Goal: Task Accomplishment & Management: Complete application form

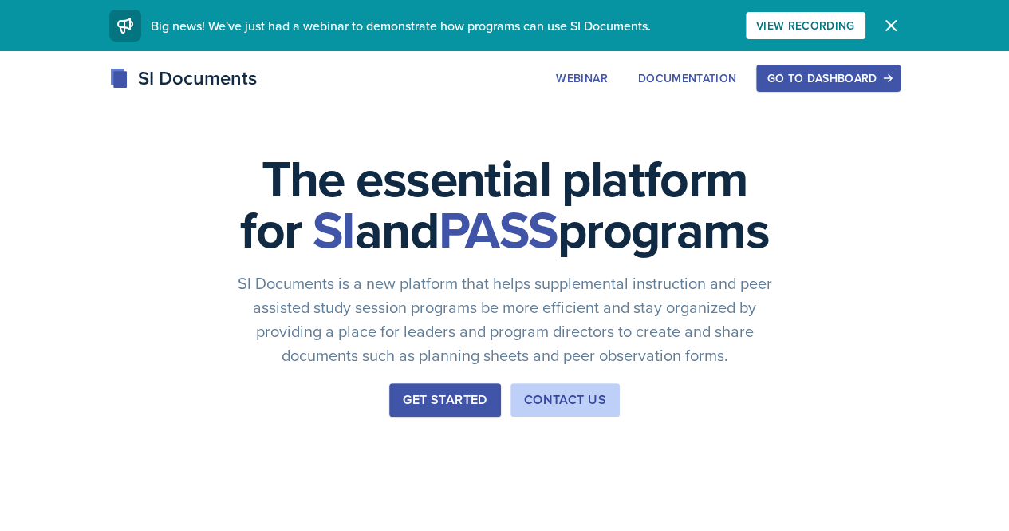
click at [900, 87] on button "Go to Dashboard" at bounding box center [828, 78] width 144 height 27
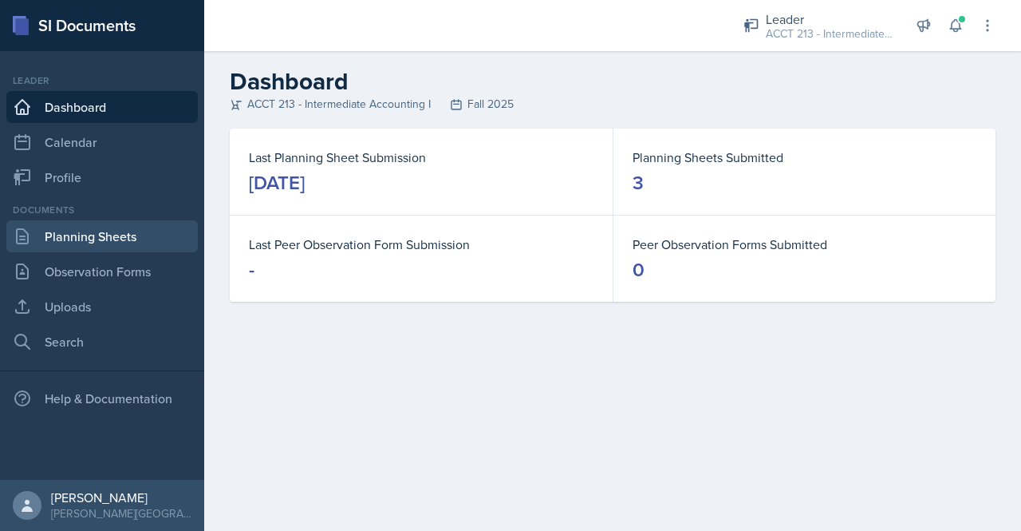
click at [101, 241] on link "Planning Sheets" at bounding box center [101, 236] width 191 height 32
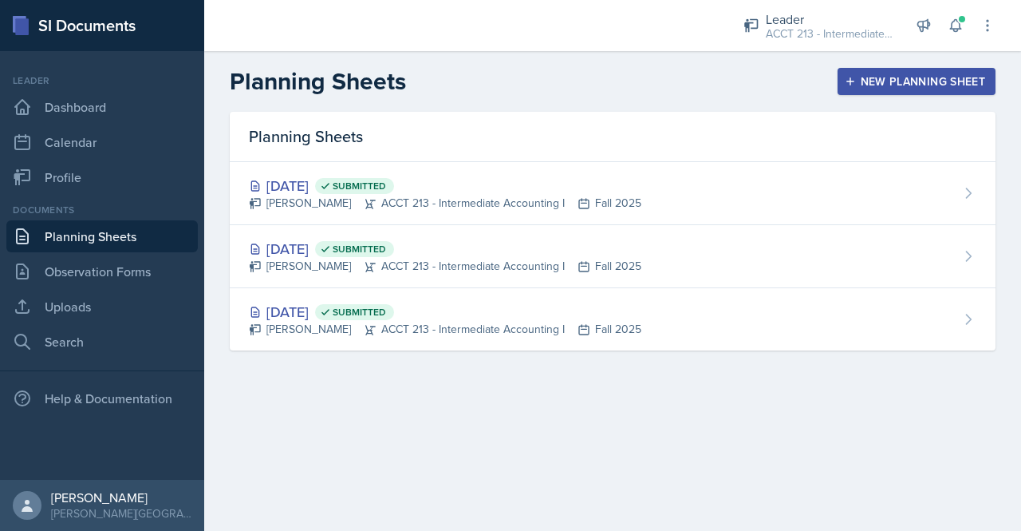
click at [890, 80] on div "New Planning Sheet" at bounding box center [916, 81] width 137 height 13
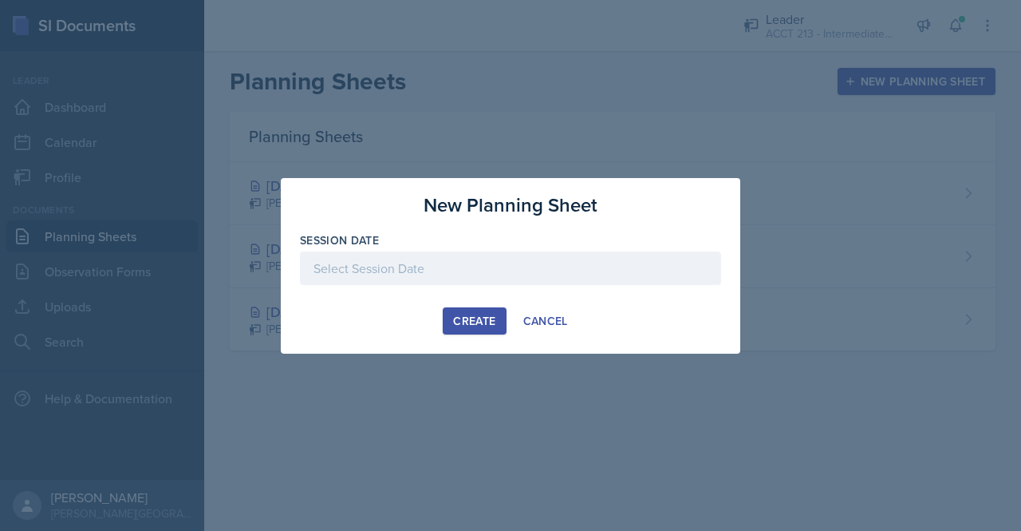
click at [490, 258] on div at bounding box center [510, 268] width 421 height 34
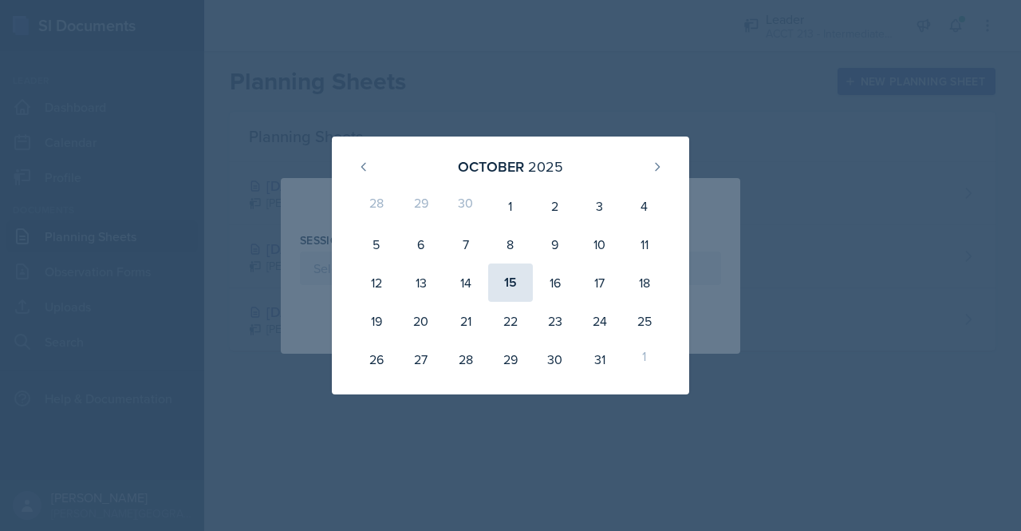
click at [514, 278] on div "15" at bounding box center [510, 282] width 45 height 38
type input "[DATE]"
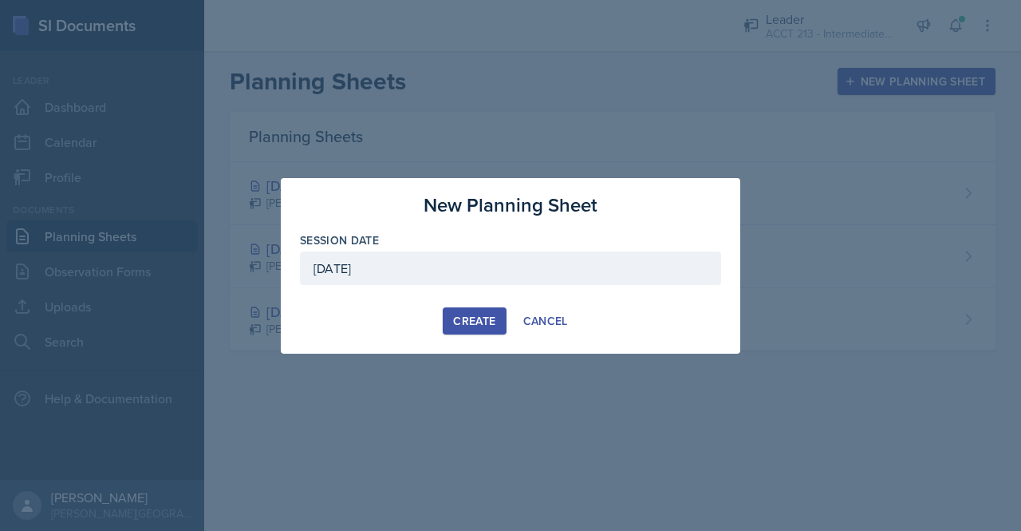
click at [473, 318] on div "Create" at bounding box center [474, 320] width 42 height 13
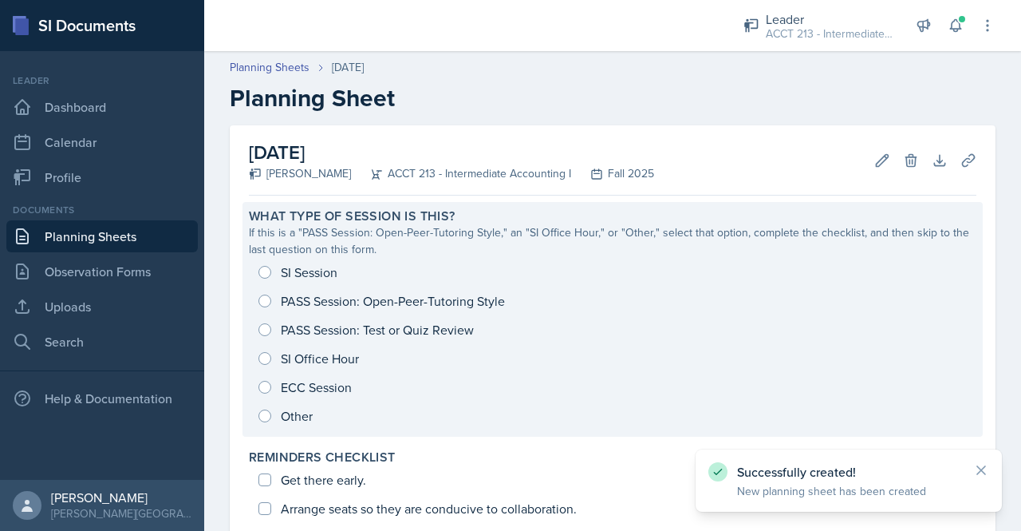
click at [268, 272] on div "SI Session PASS Session: Open-Peer-Tutoring Style PASS Session: Test or Quiz Re…" at bounding box center [613, 344] width 728 height 172
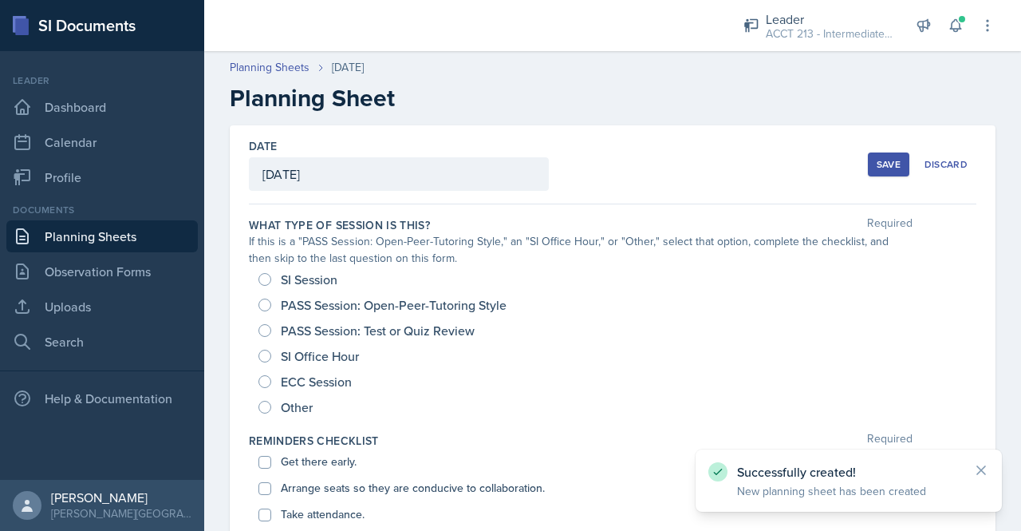
scroll to position [14, 0]
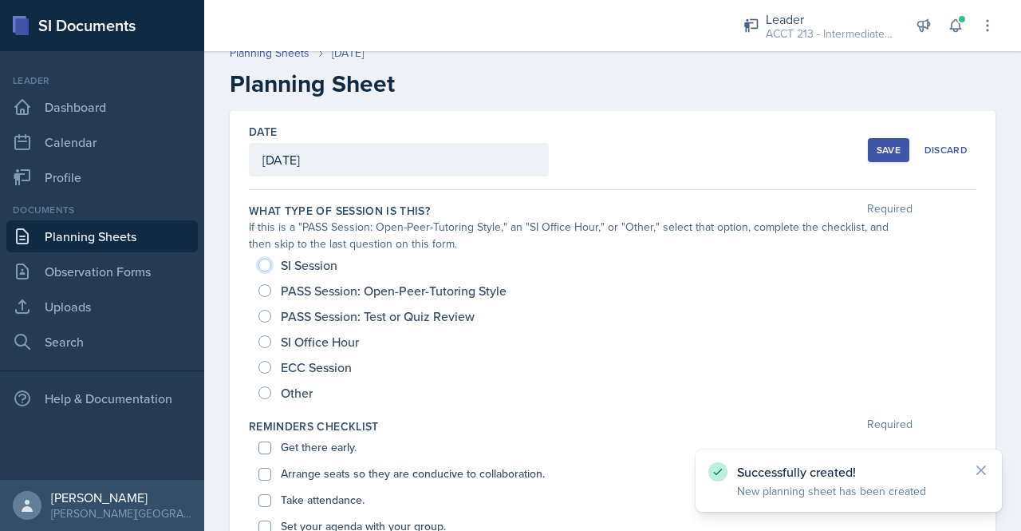
click at [268, 265] on input "SI Session" at bounding box center [264, 264] width 13 height 13
radio input "true"
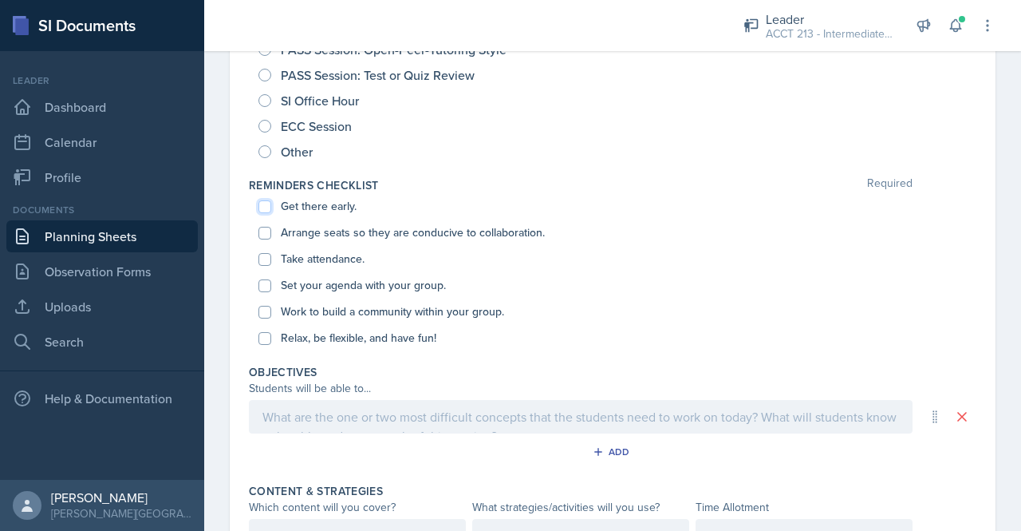
click at [270, 207] on input "Get there early." at bounding box center [264, 206] width 13 height 13
checkbox input "true"
click at [270, 244] on div "Arrange seats so they are conducive to collaboration." at bounding box center [612, 232] width 708 height 26
click at [268, 238] on input "Arrange seats so they are conducive to collaboration." at bounding box center [264, 233] width 13 height 13
checkbox input "true"
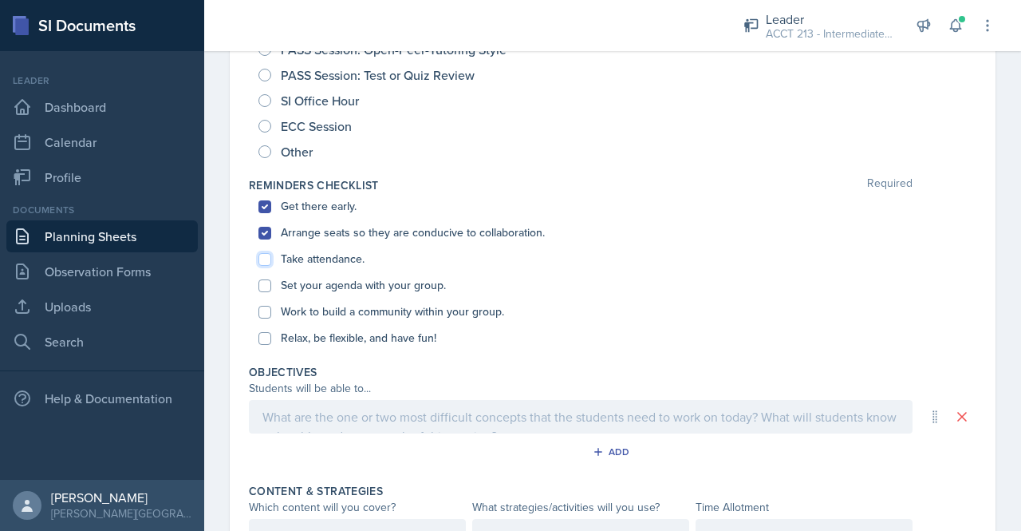
click at [268, 253] on input "Take attendance." at bounding box center [264, 259] width 13 height 13
checkbox input "true"
click at [267, 281] on input "Set your agenda with your group." at bounding box center [264, 285] width 13 height 13
checkbox input "true"
click at [264, 309] on input "Work to build a community within your group." at bounding box center [264, 312] width 13 height 13
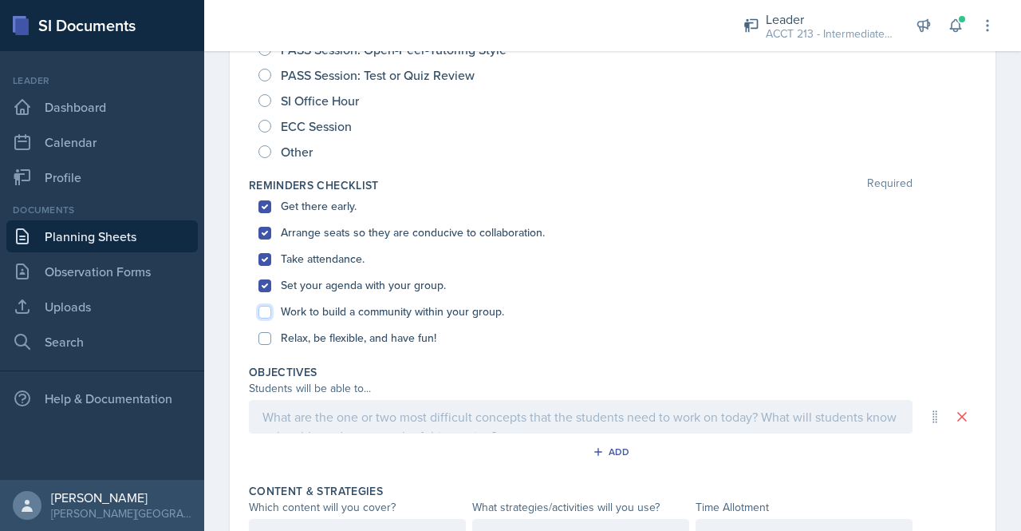
checkbox input "true"
click at [265, 345] on div "Relax, be flexible, and have fun!" at bounding box center [612, 338] width 708 height 26
click at [268, 341] on input "Relax, be flexible, and have fun!" at bounding box center [264, 338] width 13 height 13
checkbox input "true"
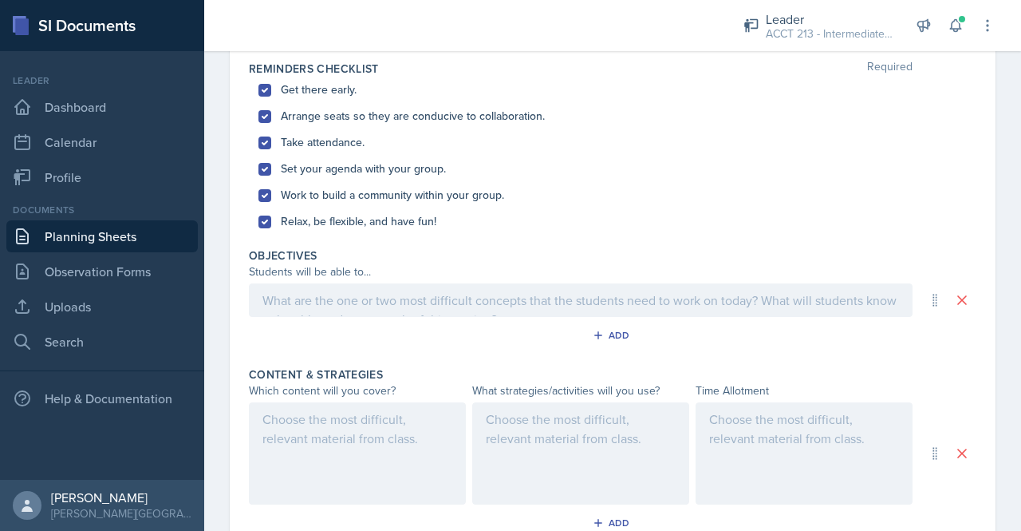
click at [290, 298] on p at bounding box center [580, 299] width 637 height 19
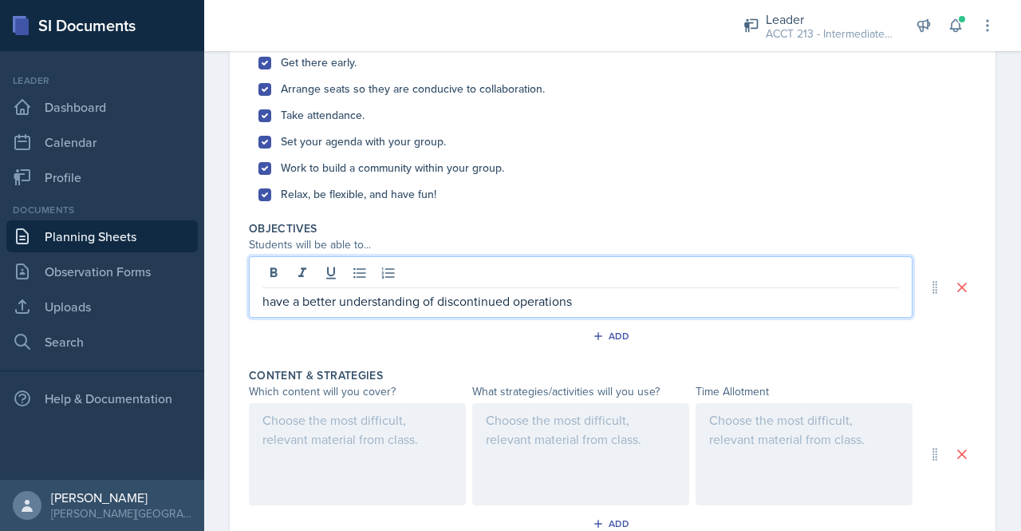
click at [339, 426] on div at bounding box center [357, 454] width 217 height 102
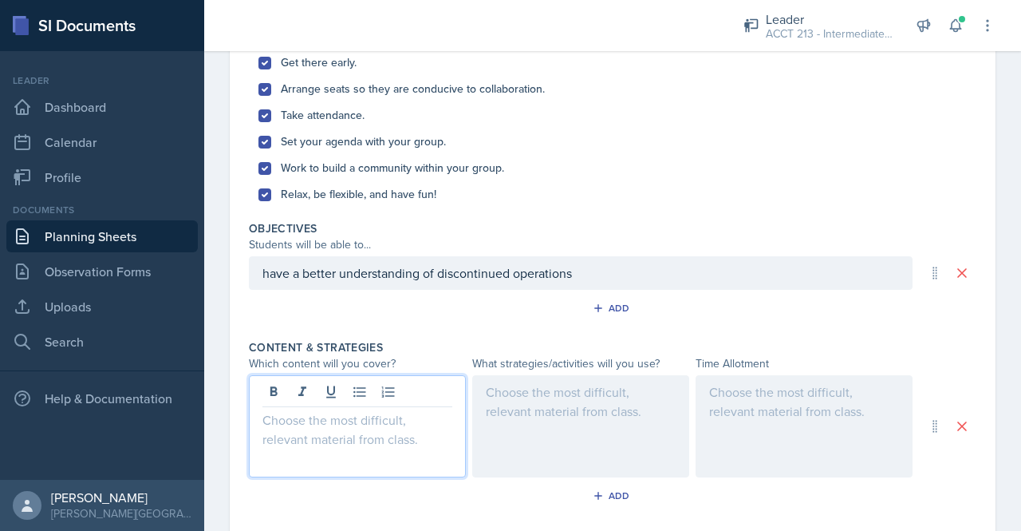
scroll to position [427, 0]
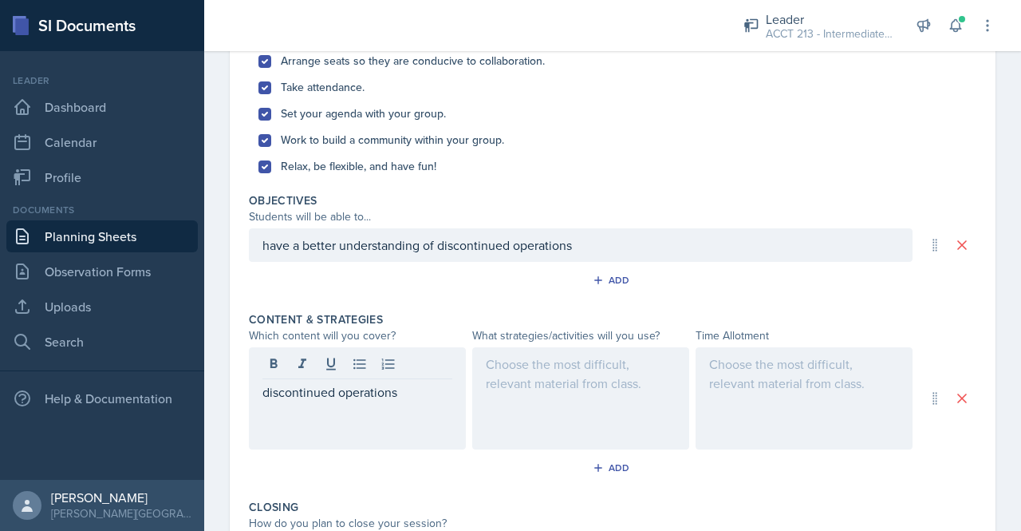
click at [531, 396] on div at bounding box center [580, 398] width 217 height 102
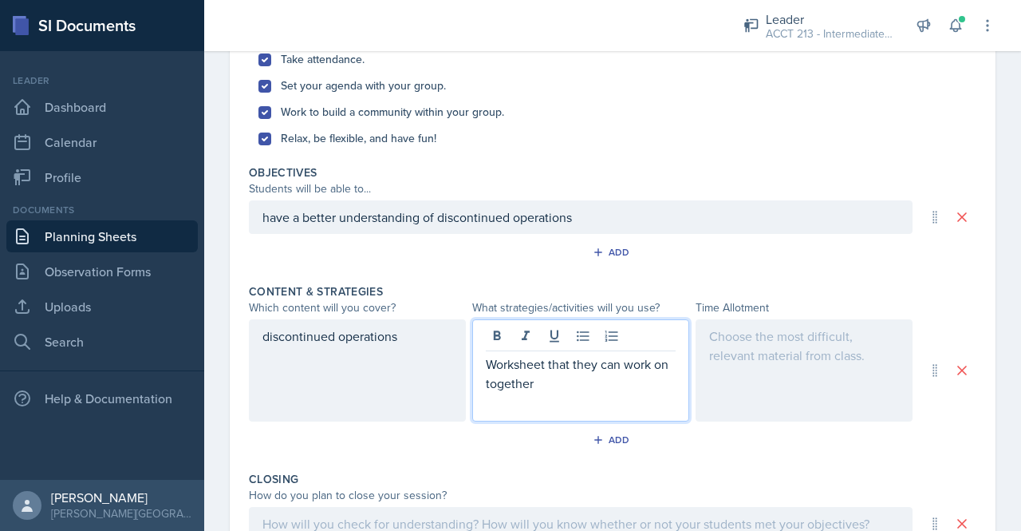
click at [697, 370] on div at bounding box center [804, 370] width 217 height 102
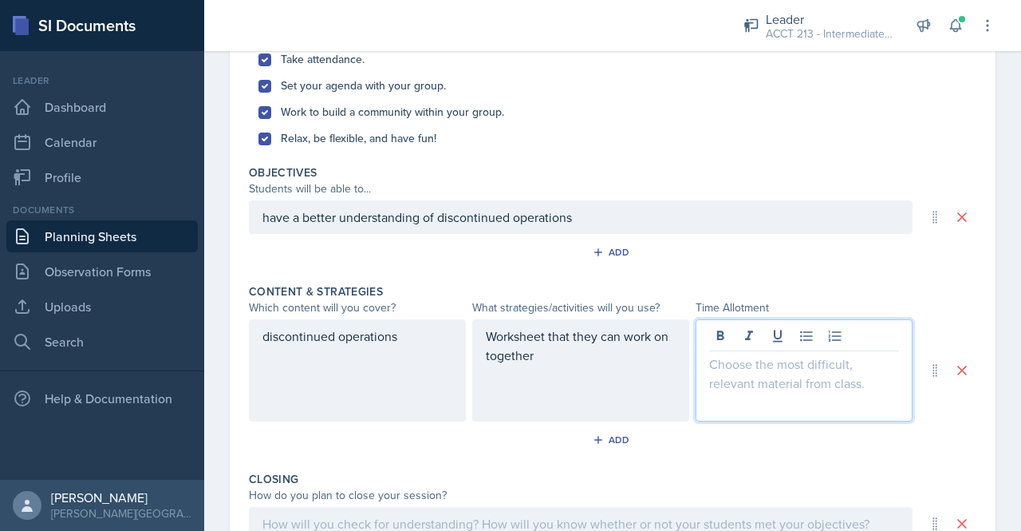
scroll to position [482, 0]
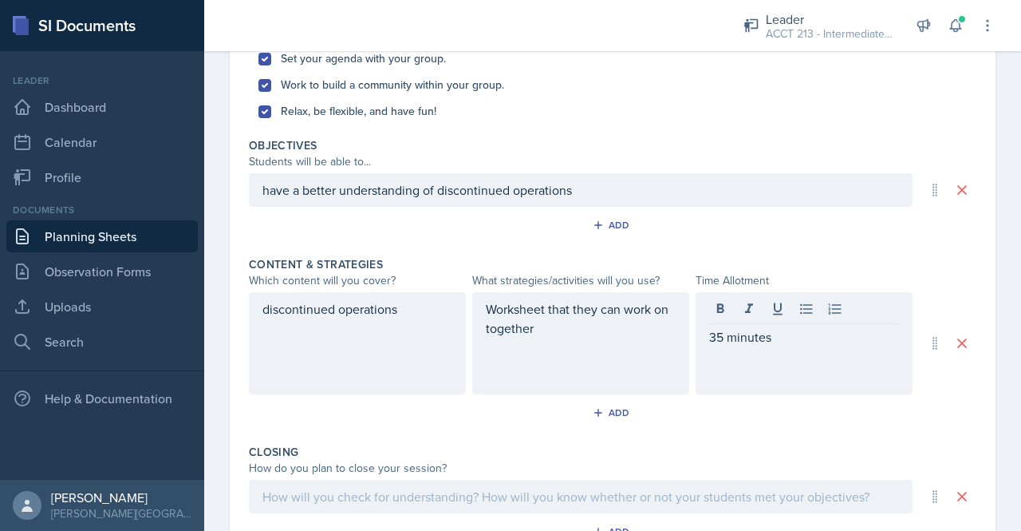
click at [634, 406] on div "Add" at bounding box center [613, 415] width 728 height 30
click at [613, 410] on div "Add" at bounding box center [613, 412] width 34 height 13
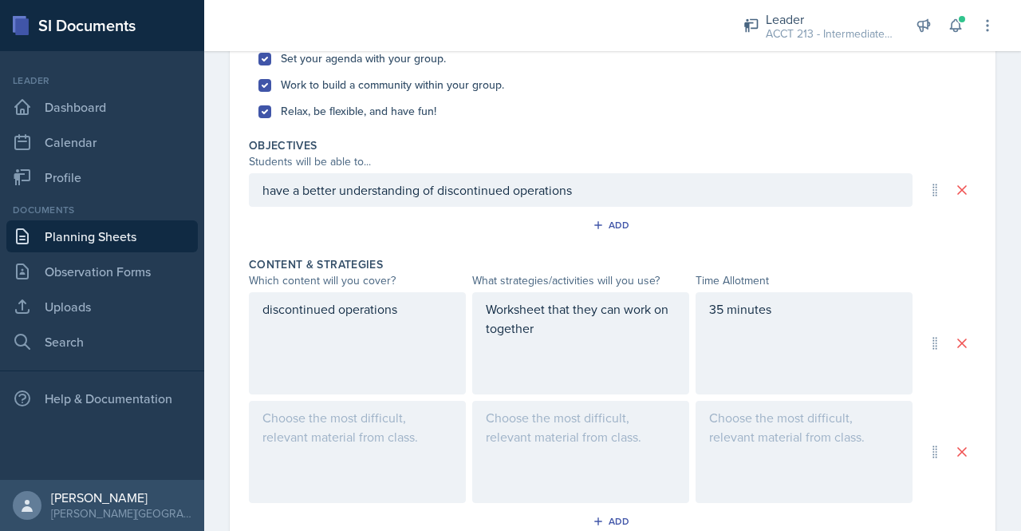
click at [400, 448] on div at bounding box center [357, 451] width 217 height 102
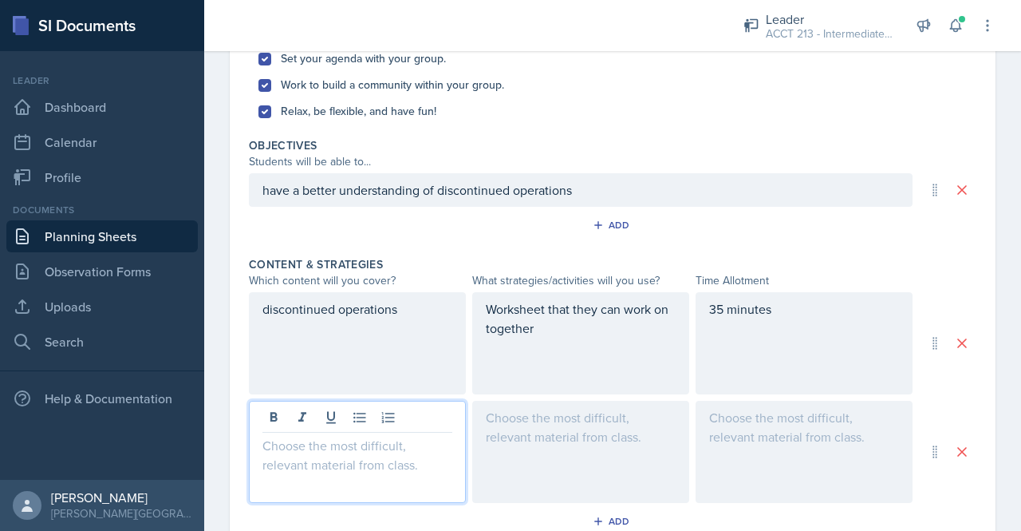
scroll to position [510, 0]
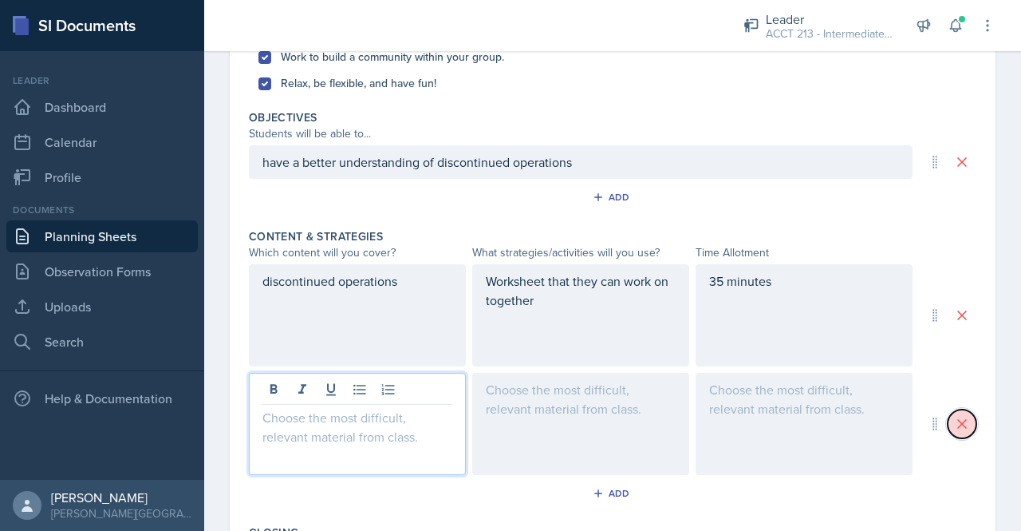
click at [954, 422] on icon at bounding box center [962, 424] width 16 height 16
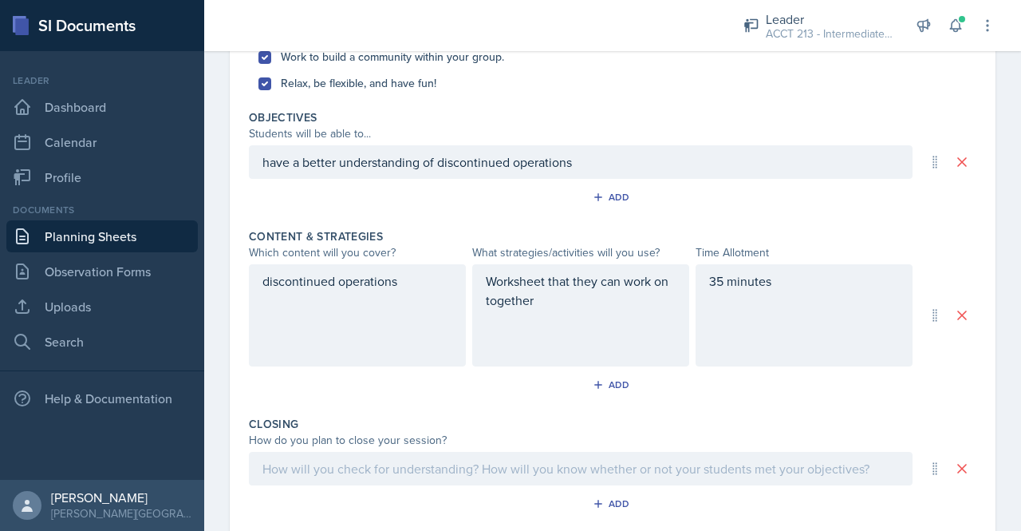
click at [712, 278] on div "35 minutes" at bounding box center [804, 315] width 217 height 102
click at [683, 479] on div at bounding box center [581, 469] width 664 height 34
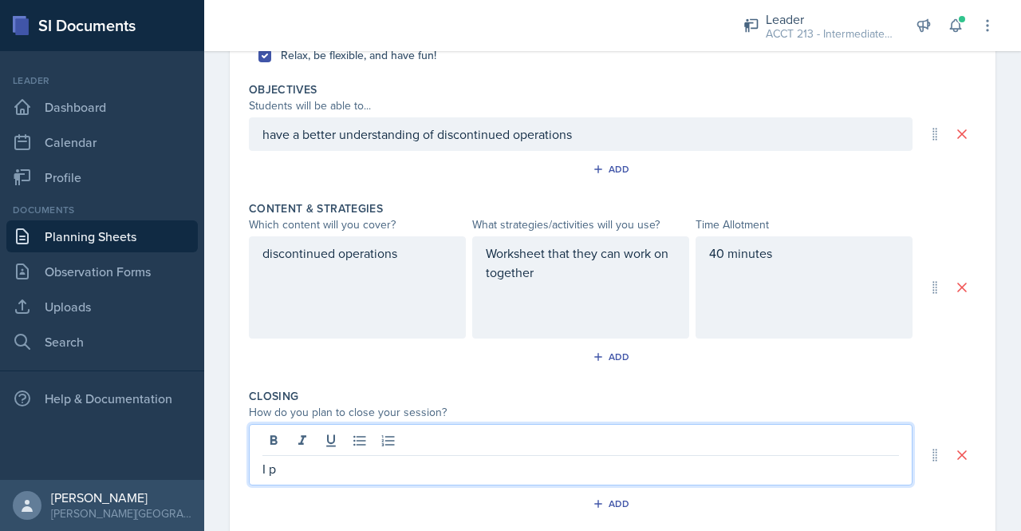
click at [788, 247] on div "40 minutes" at bounding box center [804, 287] width 217 height 102
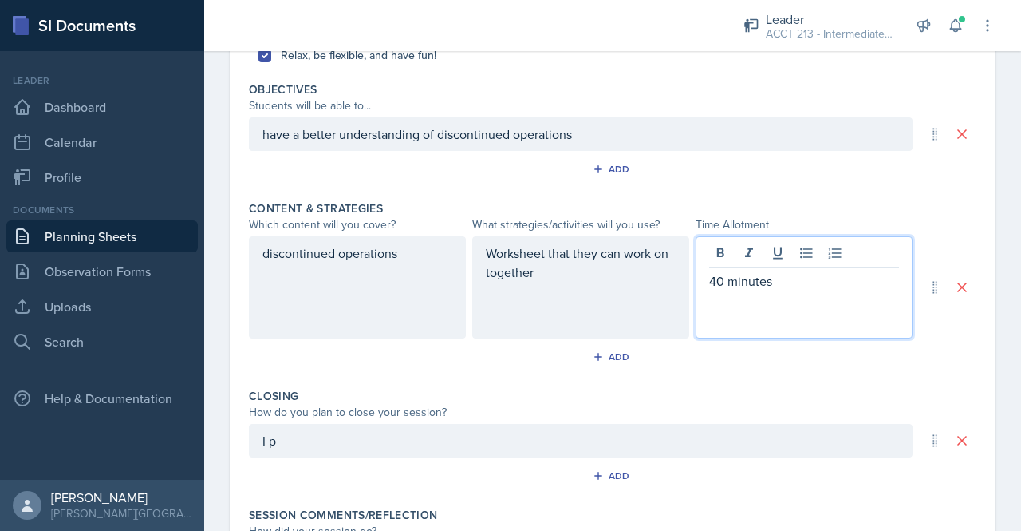
click at [718, 280] on p "40 minutes" at bounding box center [804, 280] width 190 height 19
click at [522, 440] on div "I p" at bounding box center [581, 441] width 664 height 34
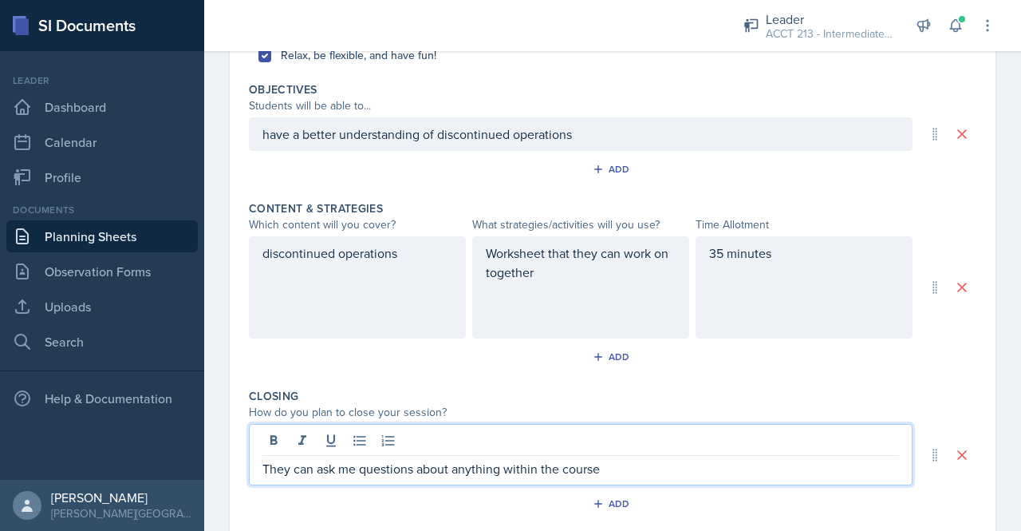
drag, startPoint x: 622, startPoint y: 464, endPoint x: 415, endPoint y: 475, distance: 207.7
click at [415, 475] on div "They can ask me questions about anything within the course" at bounding box center [581, 454] width 664 height 61
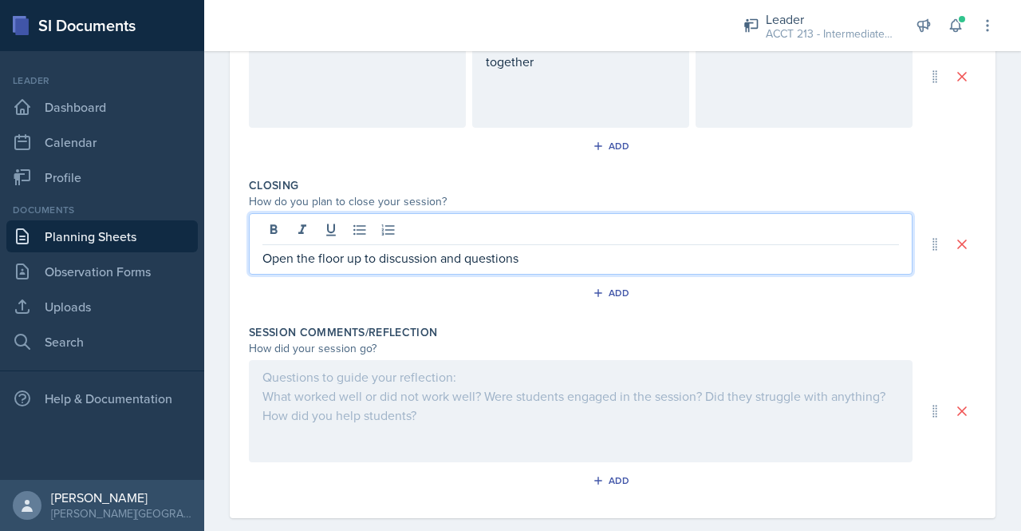
click at [605, 423] on div at bounding box center [581, 411] width 664 height 102
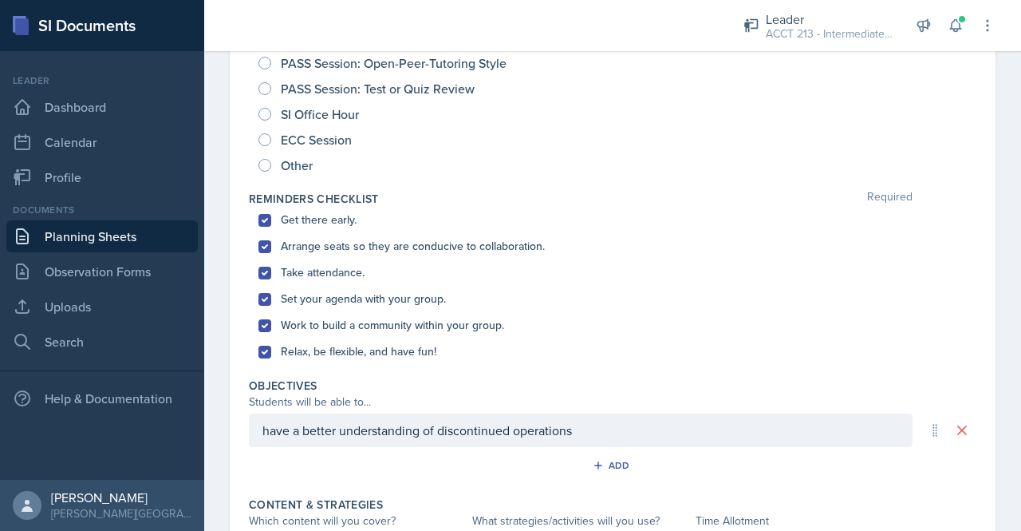
scroll to position [0, 0]
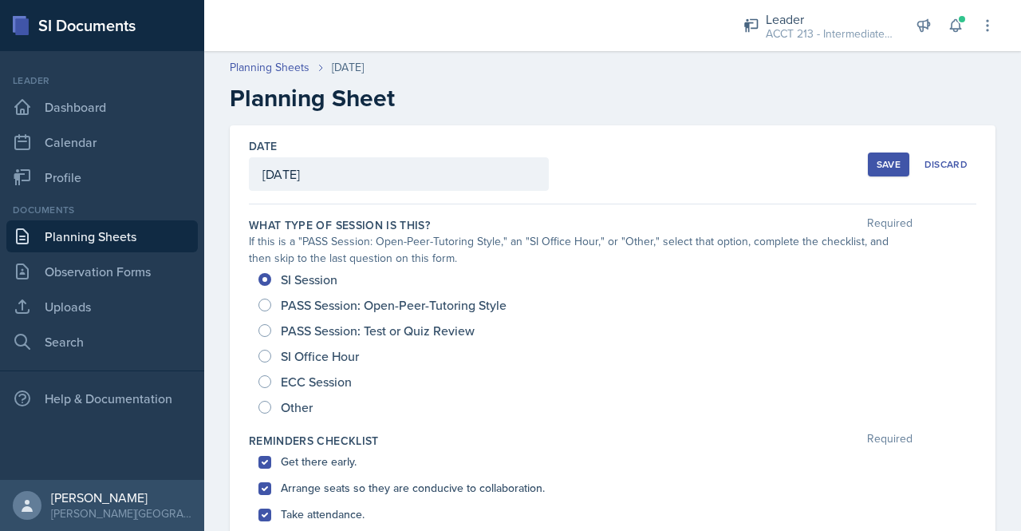
click at [879, 165] on div "Save" at bounding box center [889, 164] width 24 height 13
